Goal: Find contact information: Find contact information

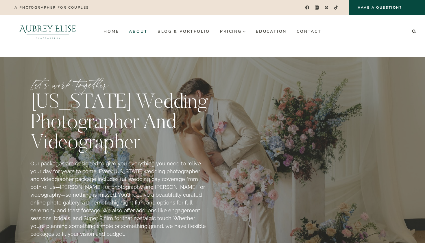
click at [141, 31] on link "About" at bounding box center [138, 31] width 29 height 9
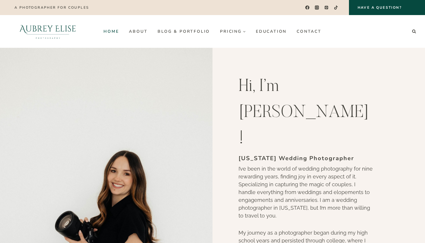
click at [115, 30] on link "Home" at bounding box center [111, 31] width 25 height 9
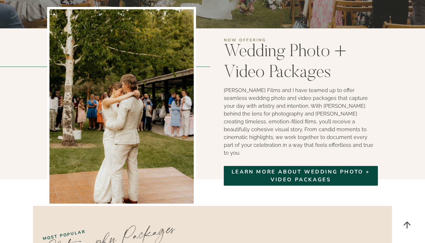
scroll to position [924, 0]
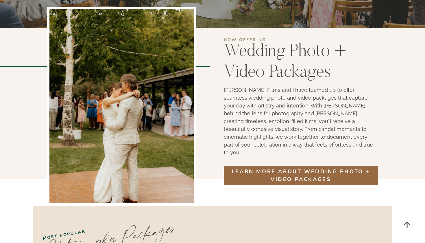
click at [343, 168] on span "Learn more about wedding photo + Video packages" at bounding box center [301, 176] width 144 height 16
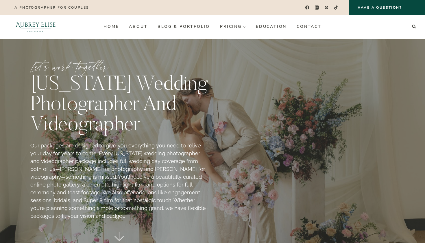
scroll to position [14, 0]
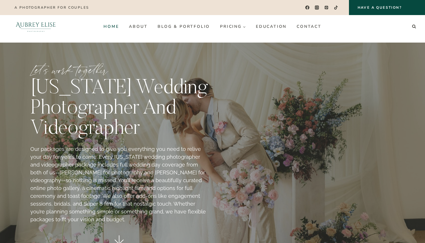
click at [109, 27] on link "Home" at bounding box center [111, 26] width 25 height 9
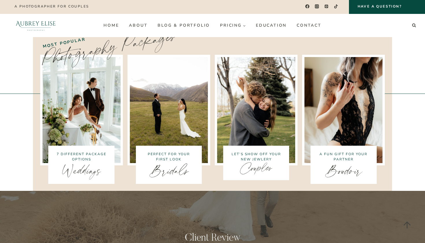
scroll to position [1116, 0]
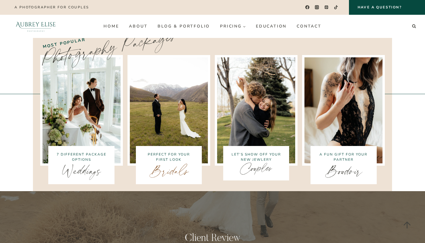
click at [164, 159] on link "Bridals" at bounding box center [169, 171] width 40 height 24
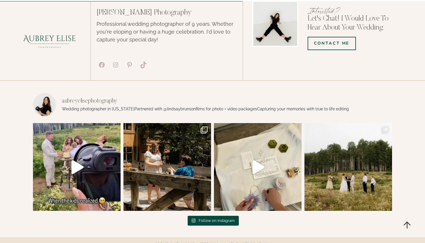
scroll to position [1268, 0]
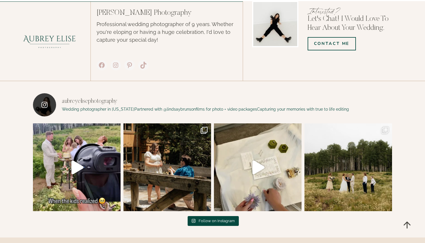
click at [47, 101] on icon "Instagram" at bounding box center [44, 104] width 7 height 7
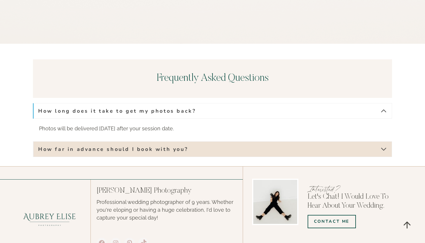
scroll to position [1094, 0]
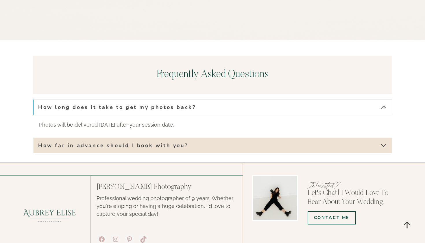
click at [365, 101] on button "How long does it take to get my photos back?" at bounding box center [213, 107] width 360 height 16
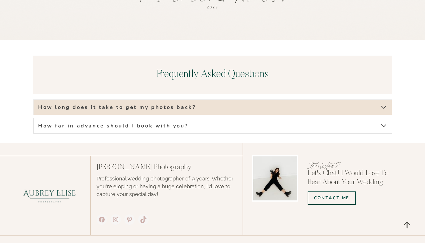
click at [358, 119] on button "How far in advance should I book with you?" at bounding box center [213, 126] width 360 height 16
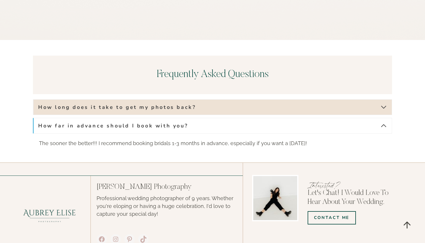
click at [358, 119] on button "How far in advance should I book with you?" at bounding box center [213, 126] width 360 height 16
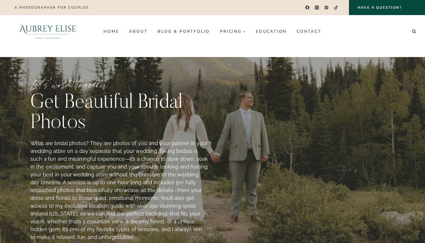
scroll to position [0, 0]
click at [177, 31] on link "Blog & Portfolio" at bounding box center [184, 31] width 63 height 9
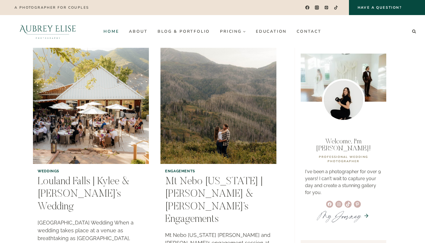
click at [114, 29] on link "Home" at bounding box center [111, 31] width 25 height 9
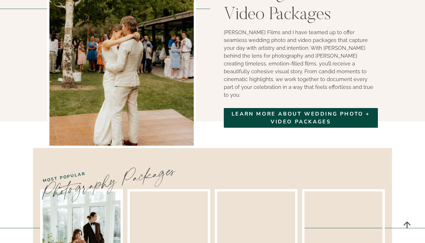
scroll to position [984, 0]
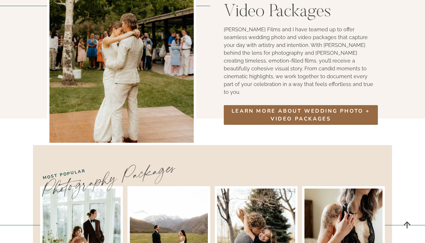
click at [276, 107] on span "Learn more about wedding photo + Video packages" at bounding box center [301, 115] width 144 height 16
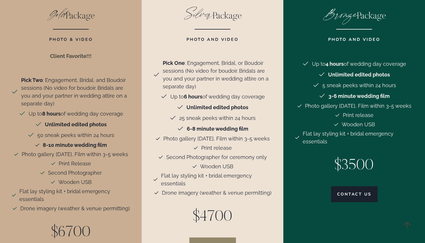
scroll to position [1478, 0]
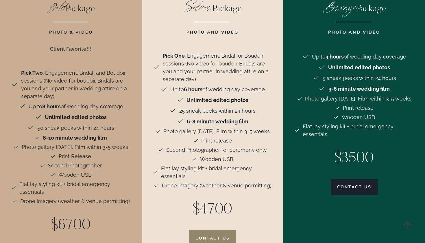
scroll to position [1485, 0]
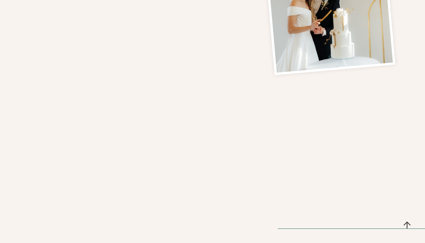
scroll to position [300, 0]
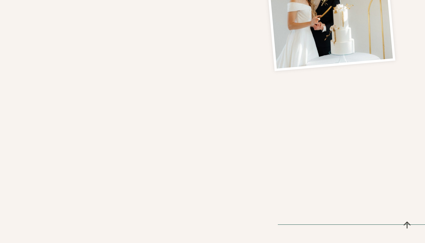
click at [18, 159] on div "Contact Me I would love to bring your photo dreams to life! I will respond as s…" at bounding box center [212, 72] width 425 height 445
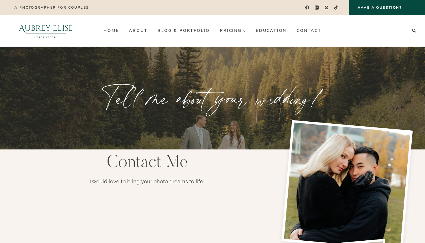
scroll to position [0, 0]
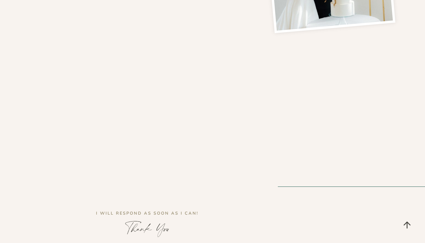
scroll to position [355, 0]
